Goal: Task Accomplishment & Management: Complete application form

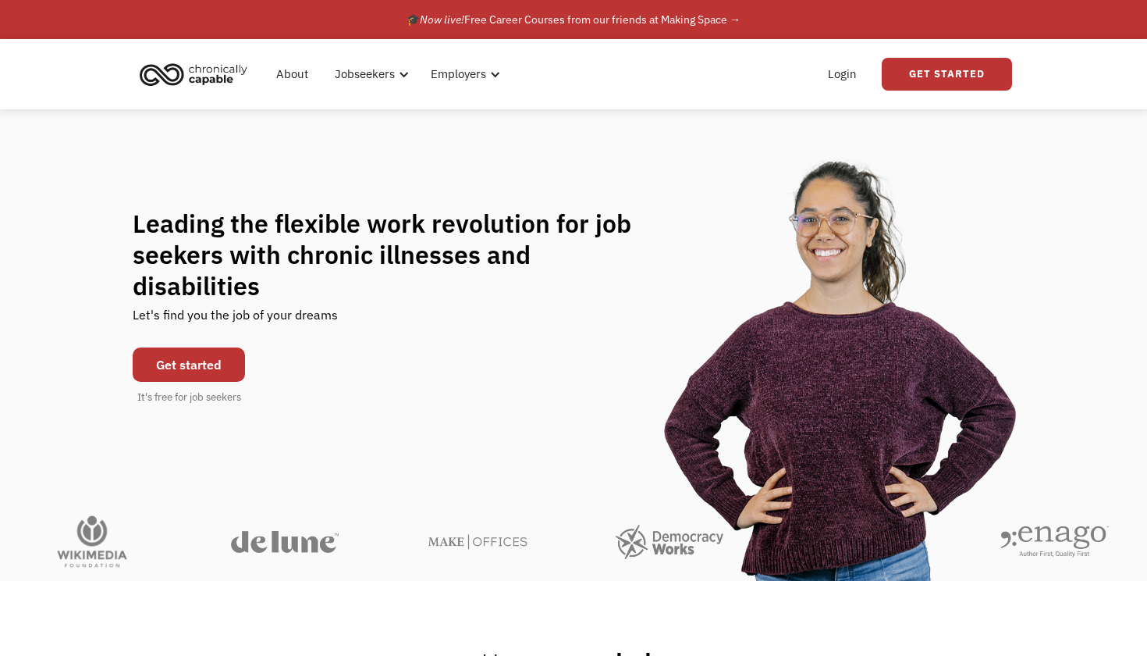
scroll to position [2, 0]
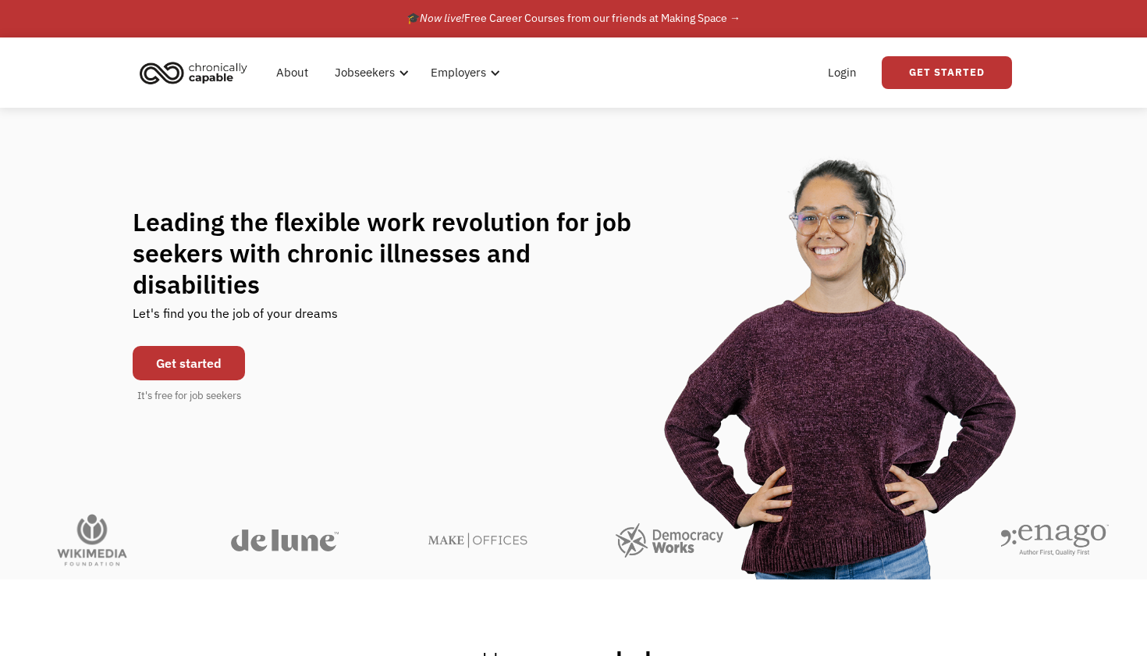
click at [175, 346] on link "Get started" at bounding box center [189, 363] width 112 height 34
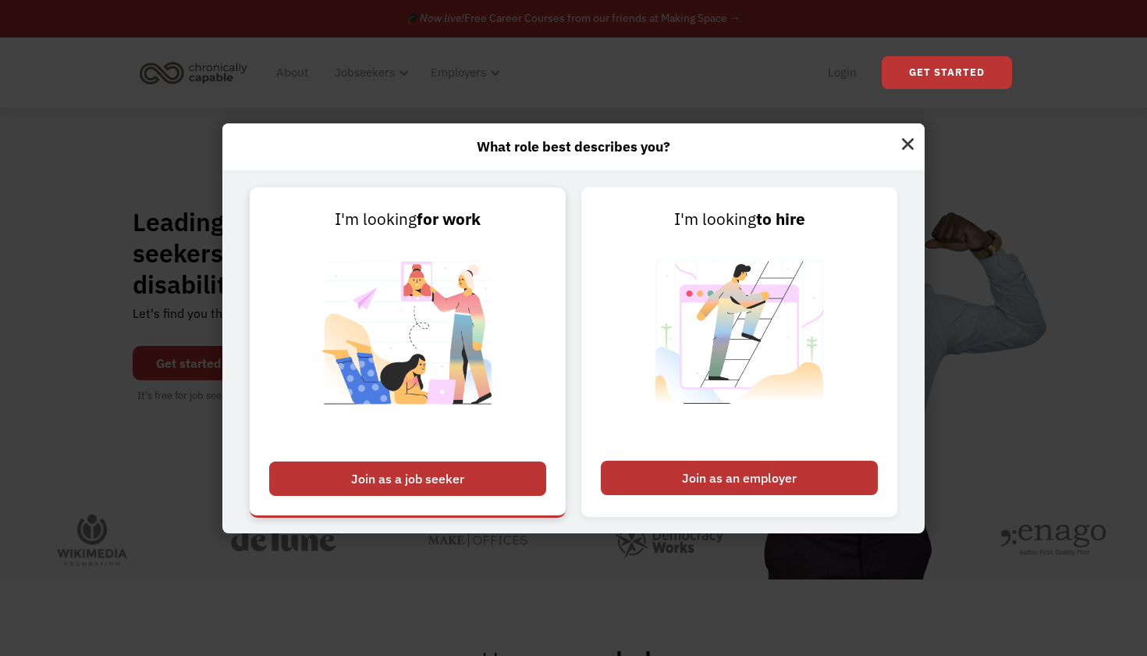
click at [445, 471] on div "Join as a job seeker" at bounding box center [407, 478] width 277 height 34
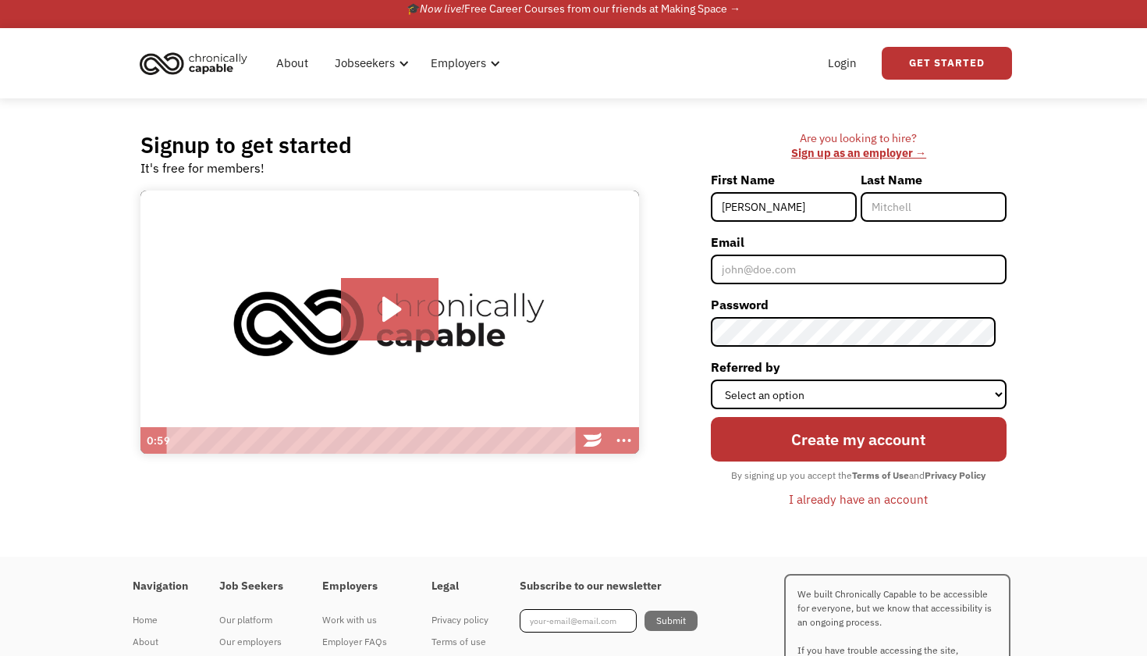
type input "Hannah"
type input "Boyland"
type input "ha"
type input "hansb@hotmail.co.uk"
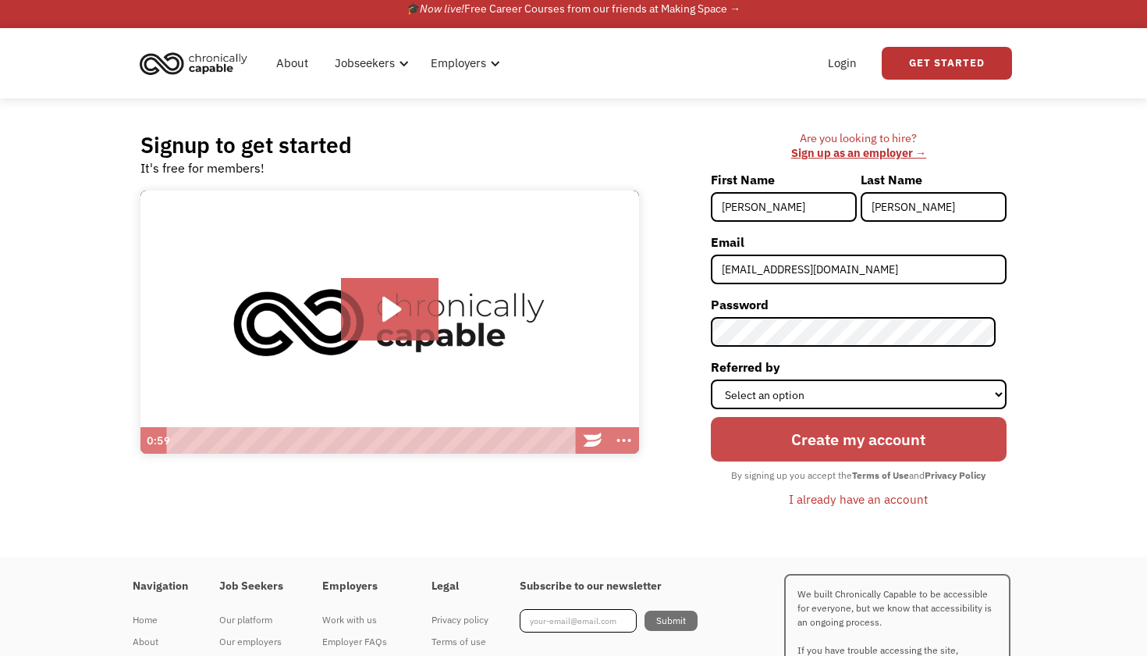
click at [837, 453] on input "Create my account" at bounding box center [859, 439] width 296 height 45
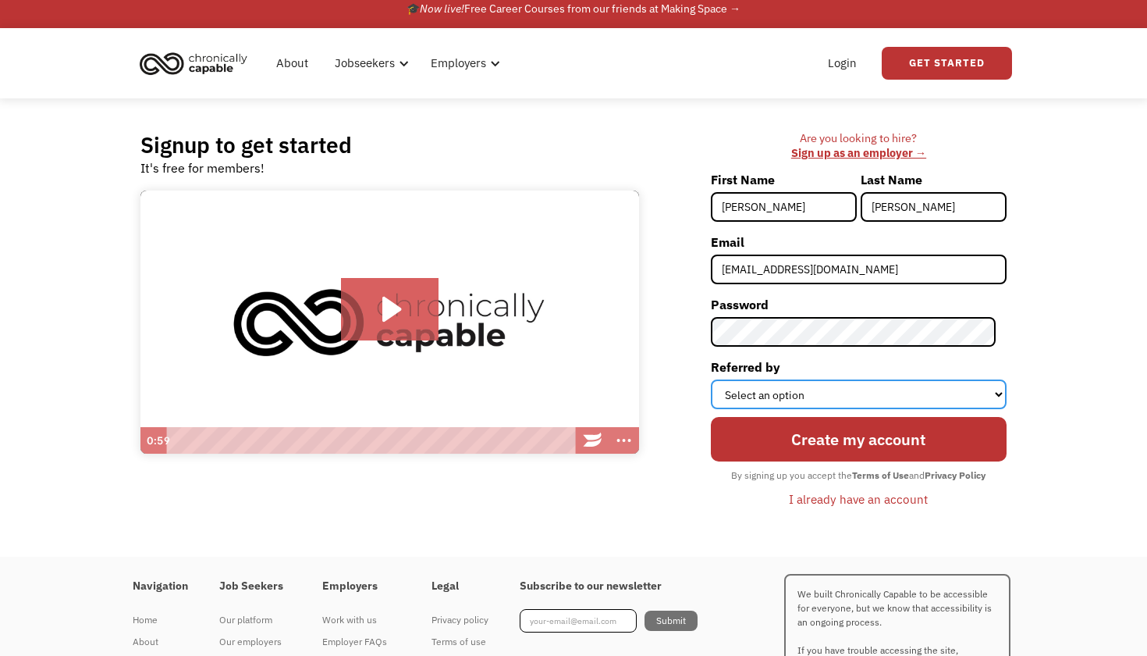
select select "Word of Mouth"
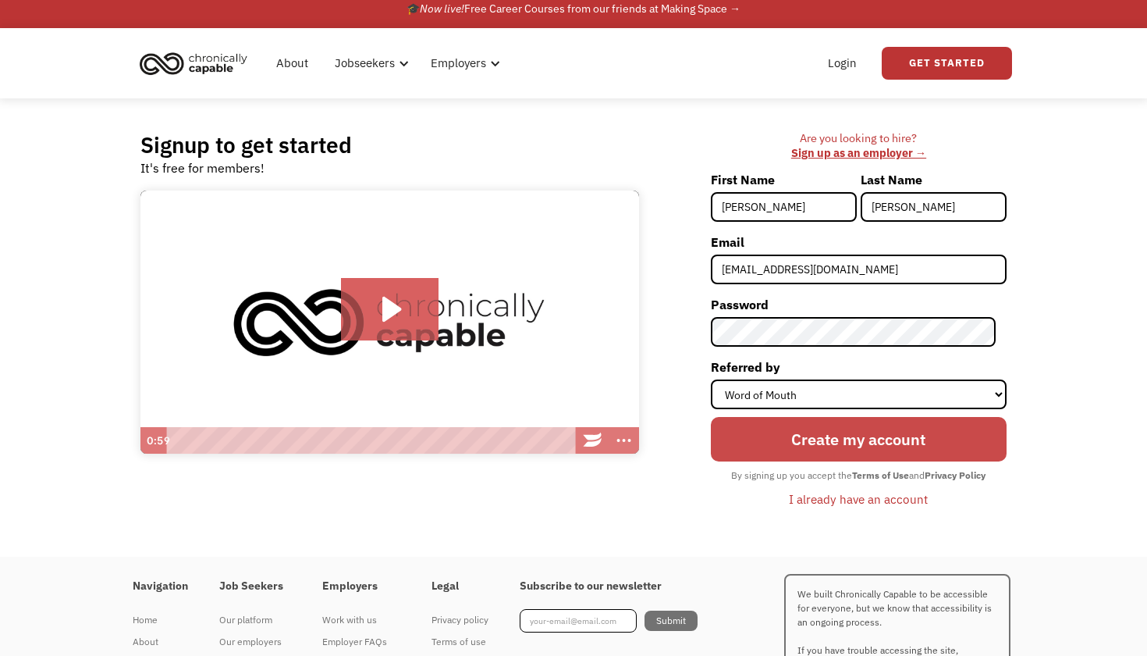
click at [830, 443] on input "Create my account" at bounding box center [859, 439] width 296 height 45
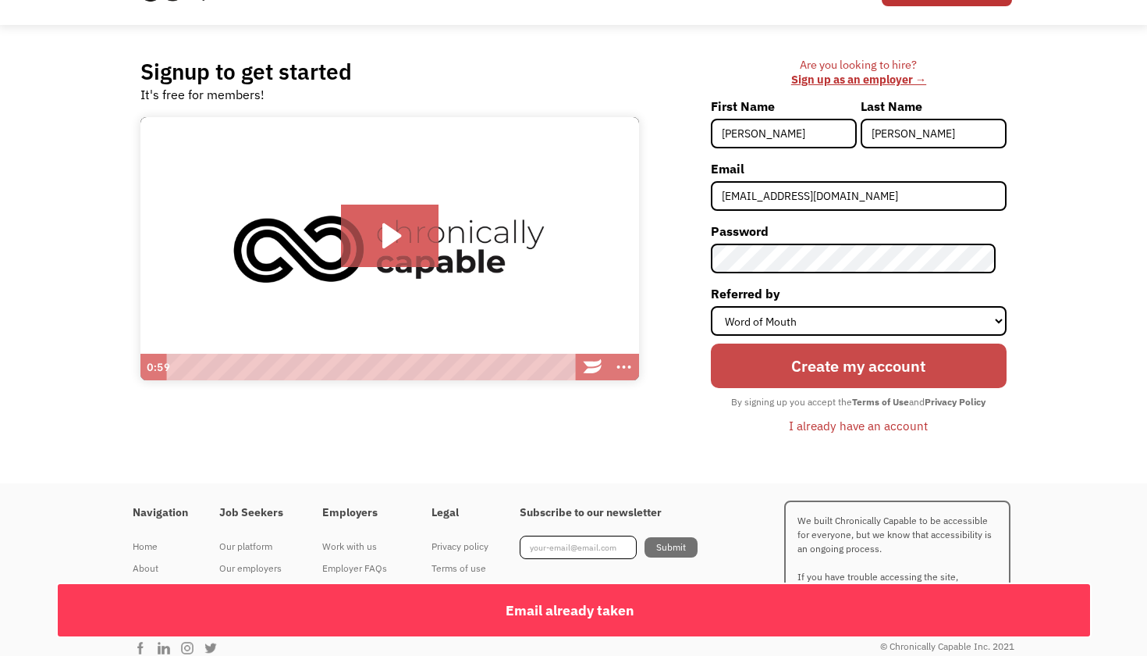
scroll to position [87, 0]
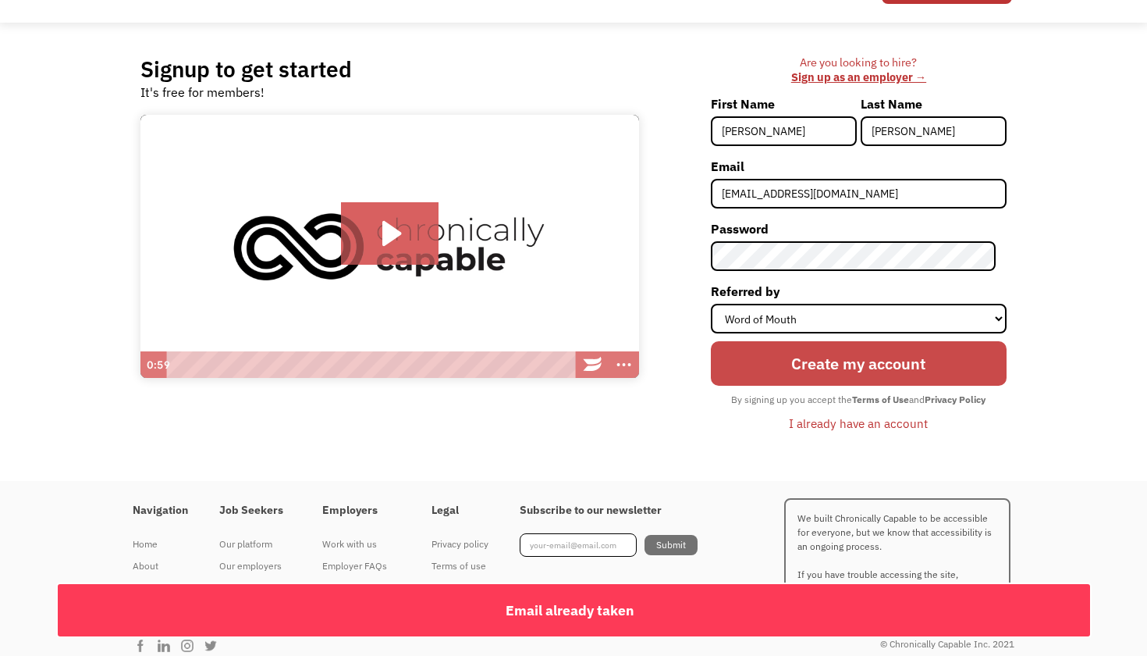
click at [844, 363] on input "Create my account" at bounding box center [859, 363] width 296 height 45
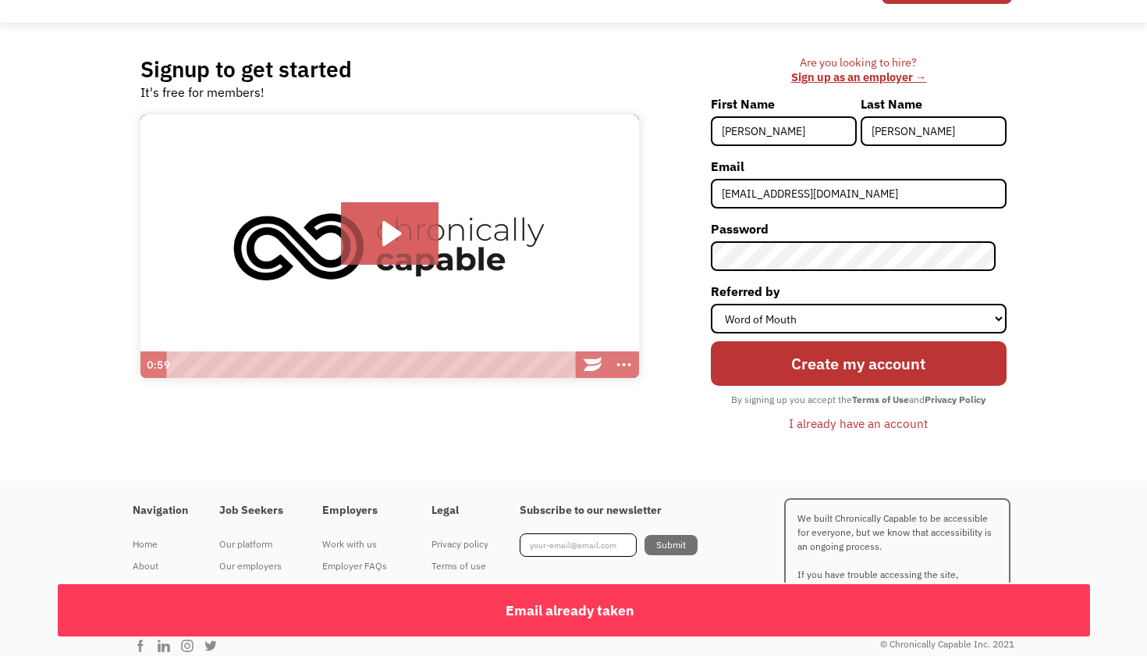
click at [851, 425] on div "I already have an account" at bounding box center [858, 423] width 139 height 19
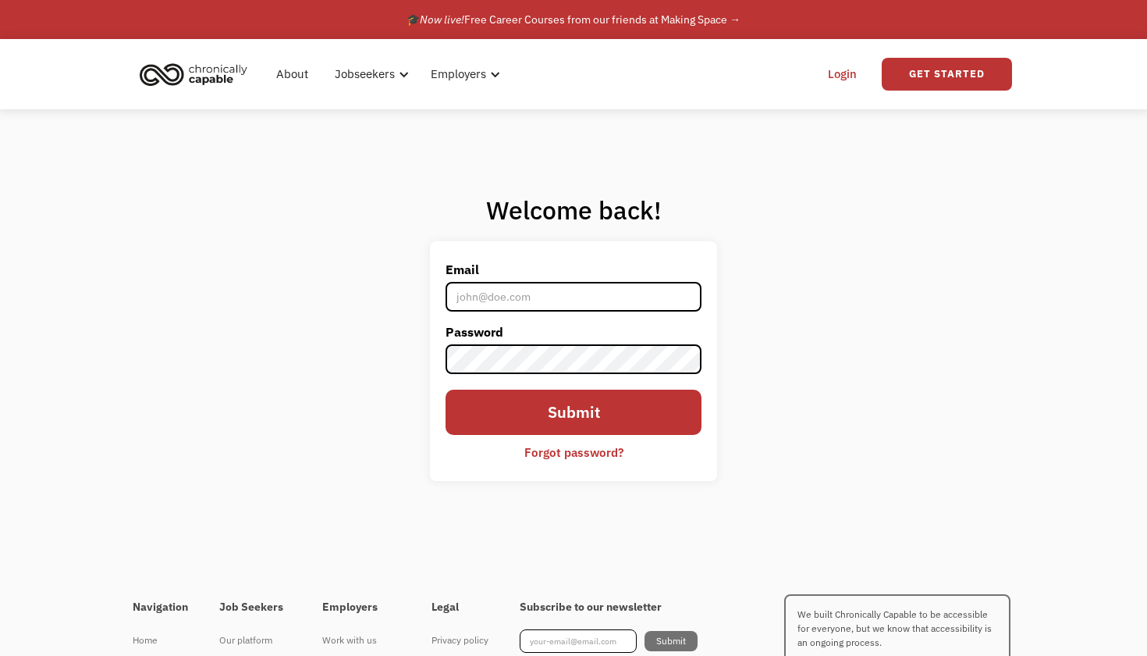
type input "[EMAIL_ADDRESS][DOMAIN_NAME]"
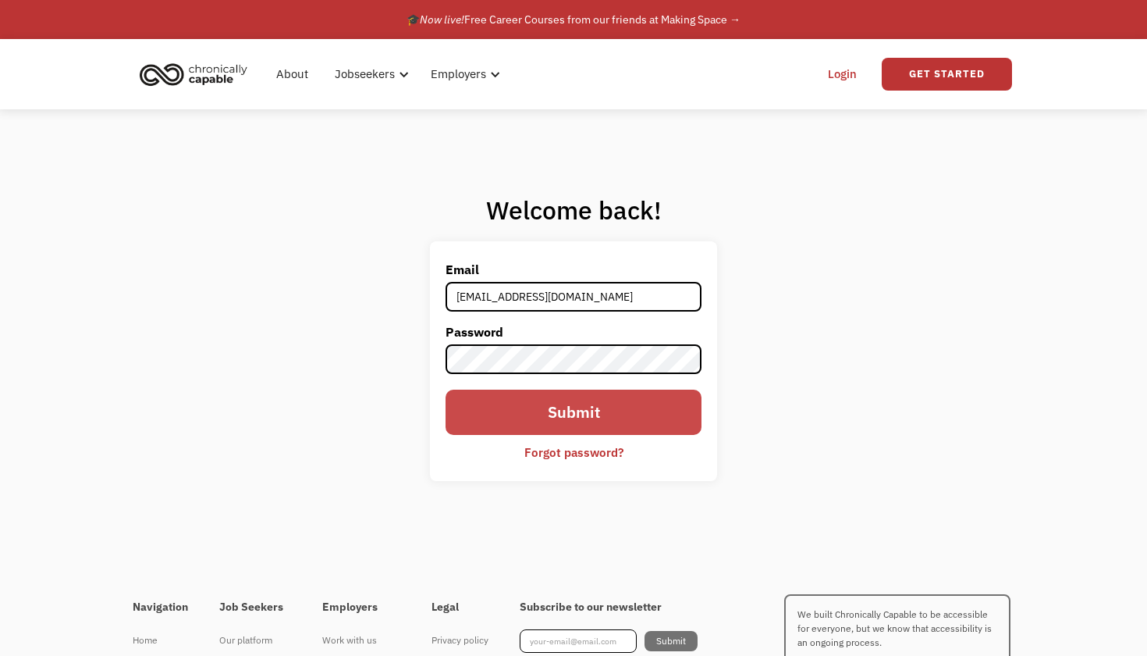
click at [546, 397] on input "Submit" at bounding box center [574, 411] width 256 height 45
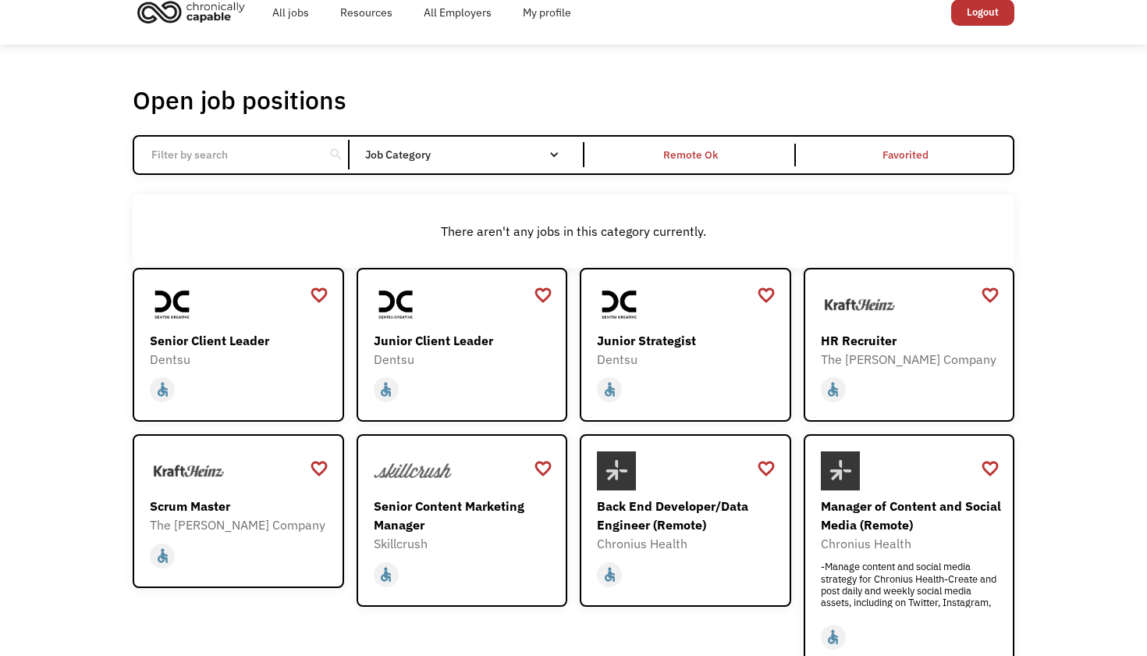
scroll to position [37, 0]
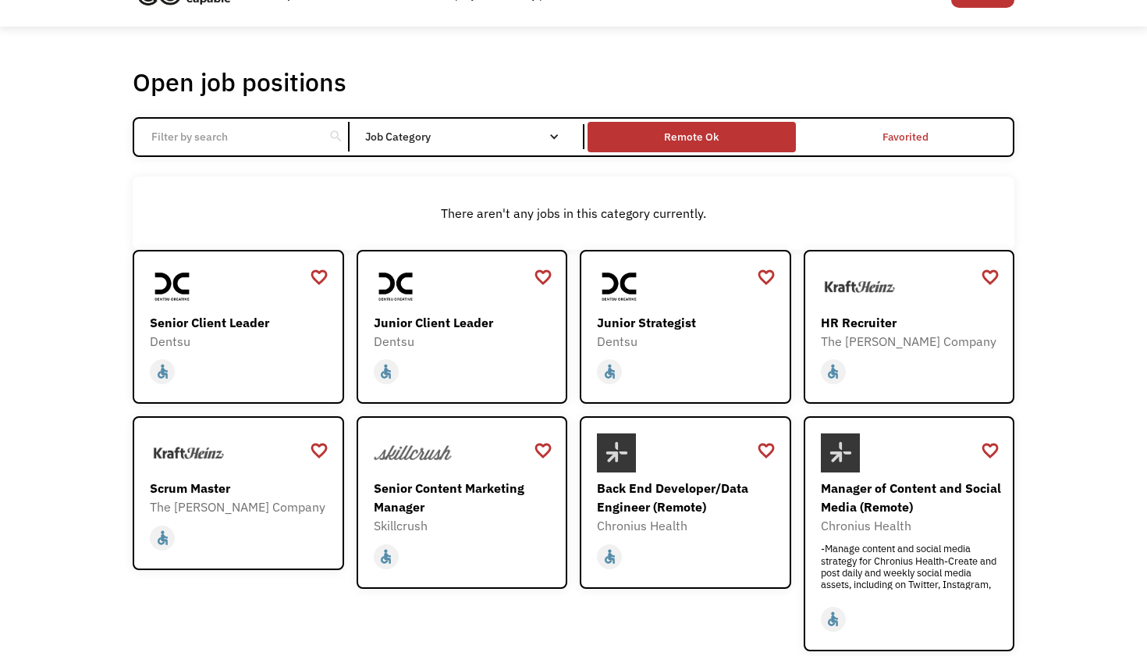
click at [689, 136] on div "Remote Ok" at bounding box center [691, 136] width 55 height 19
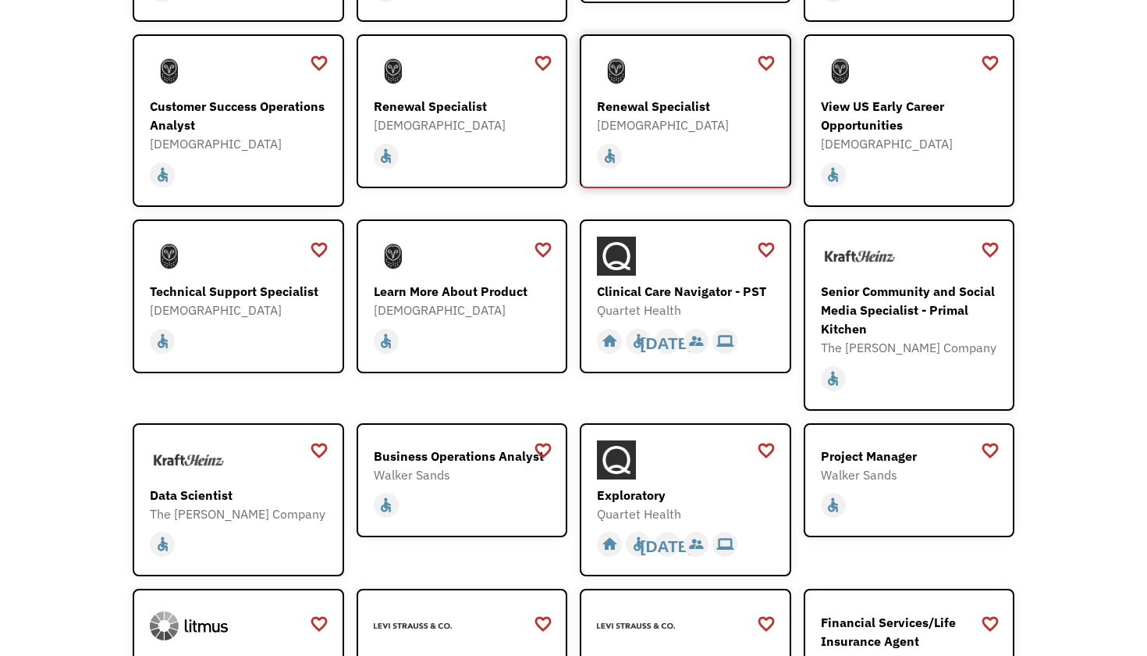
scroll to position [1417, 0]
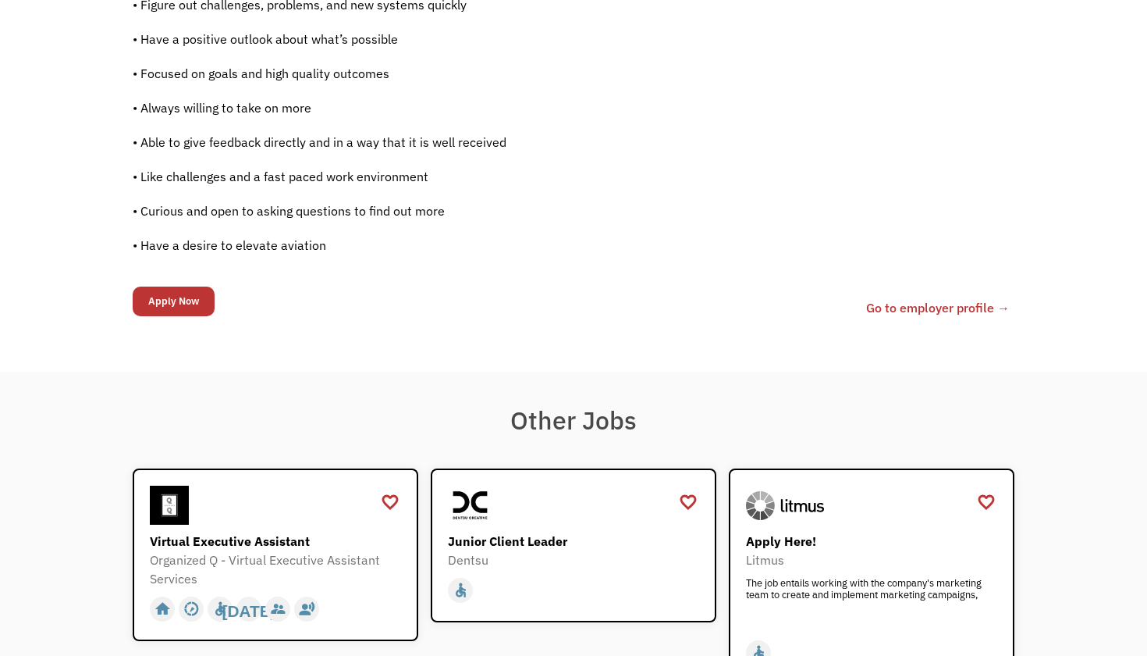
scroll to position [1312, 0]
